Goal: Task Accomplishment & Management: Manage account settings

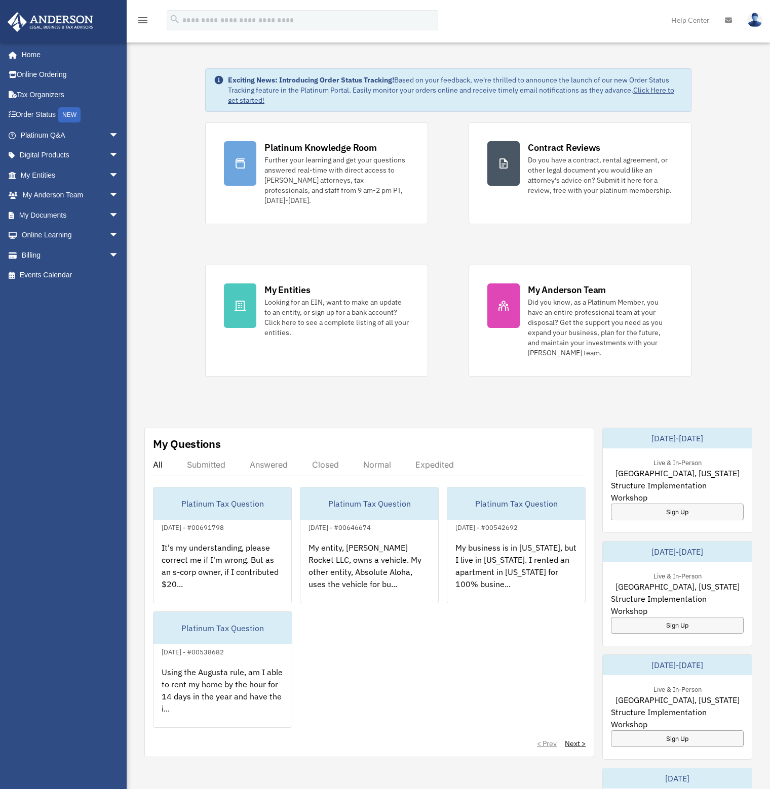
click at [109, 255] on span "arrow_drop_down" at bounding box center [119, 255] width 20 height 21
click at [76, 312] on link "Manage Payments" at bounding box center [74, 316] width 120 height 20
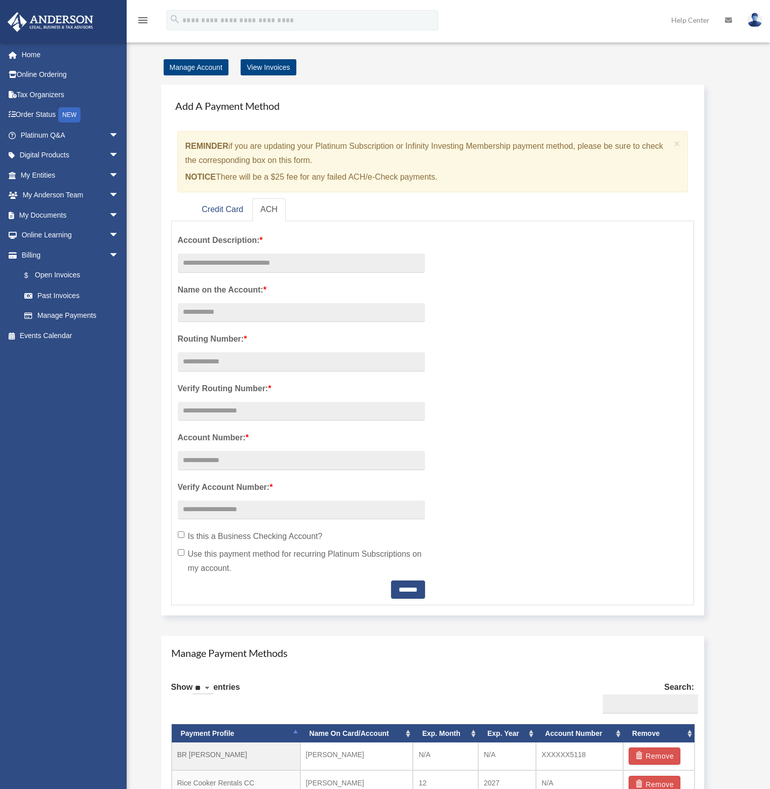
click at [41, 56] on link "Home" at bounding box center [70, 55] width 127 height 20
